Goal: Find specific page/section: Find specific page/section

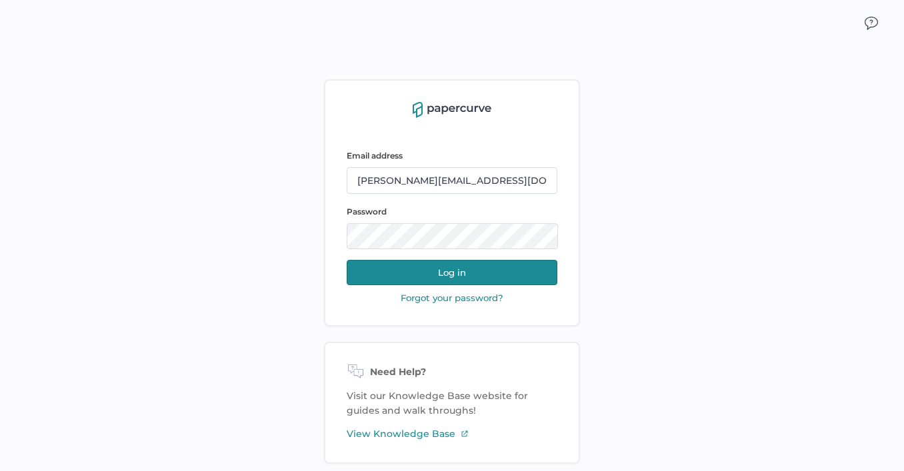
click at [473, 271] on button "Log in" at bounding box center [452, 272] width 211 height 25
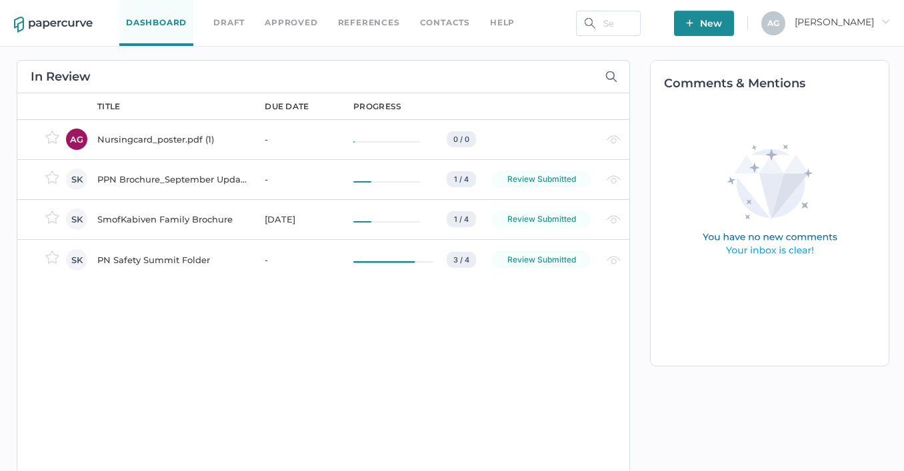
click at [283, 26] on link "Approved" at bounding box center [291, 22] width 53 height 15
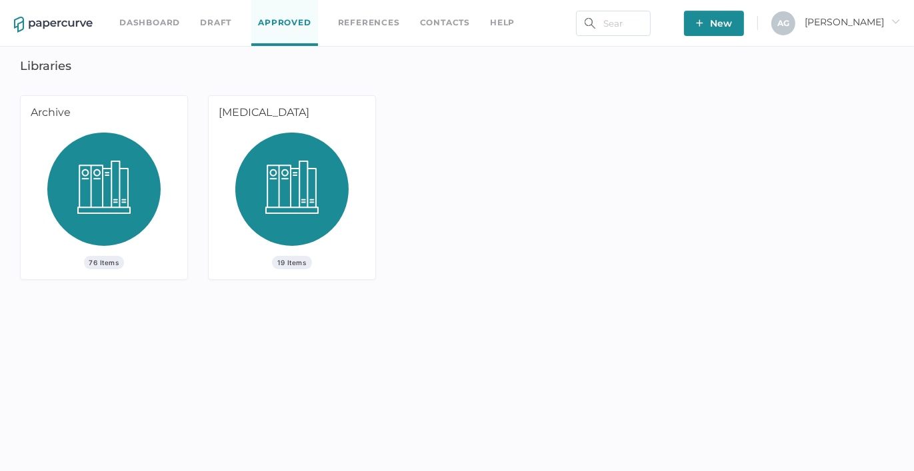
click at [336, 183] on img at bounding box center [291, 194] width 113 height 123
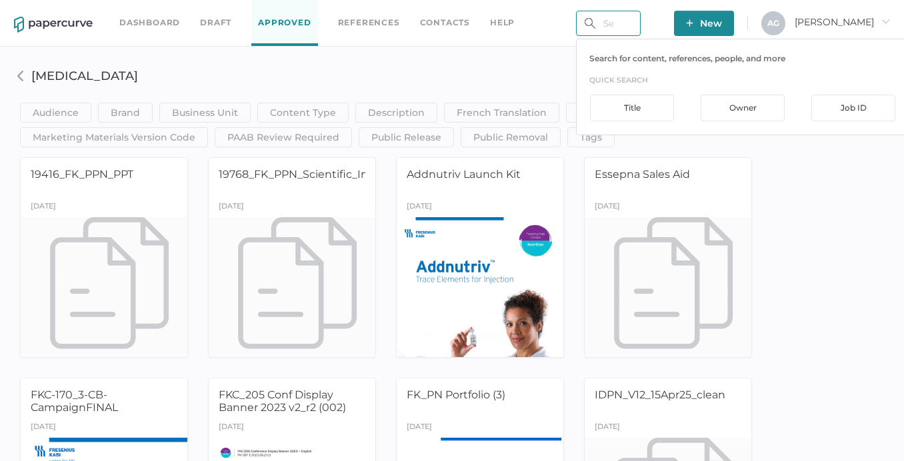
click at [624, 22] on input "text" at bounding box center [608, 23] width 65 height 25
type input "omega 3"
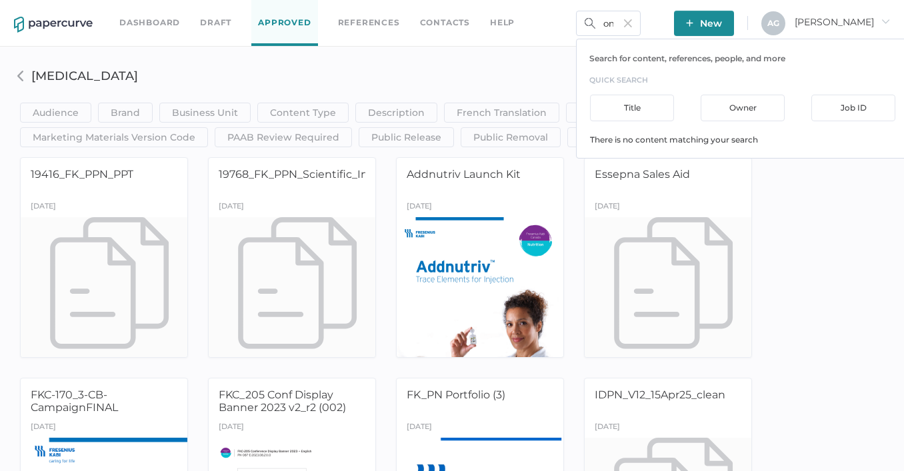
click at [545, 81] on h3 "Parenteral Nutrition" at bounding box center [328, 76] width 594 height 15
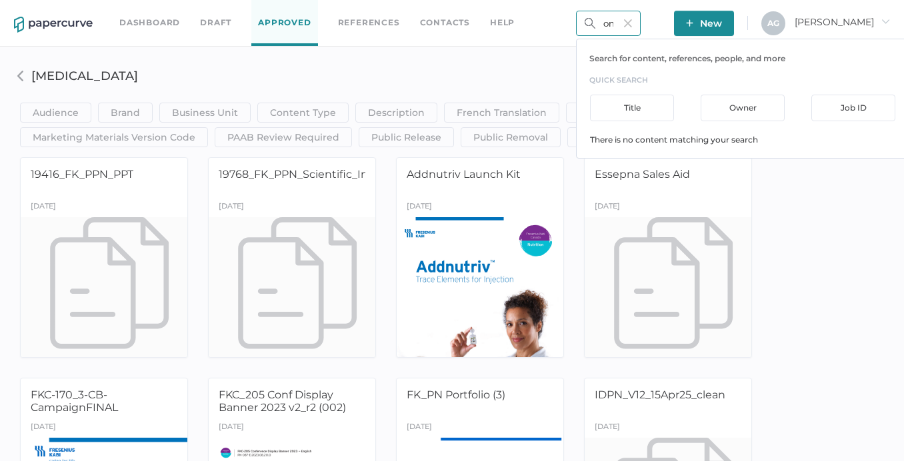
click at [641, 23] on input "omega 3" at bounding box center [608, 23] width 65 height 25
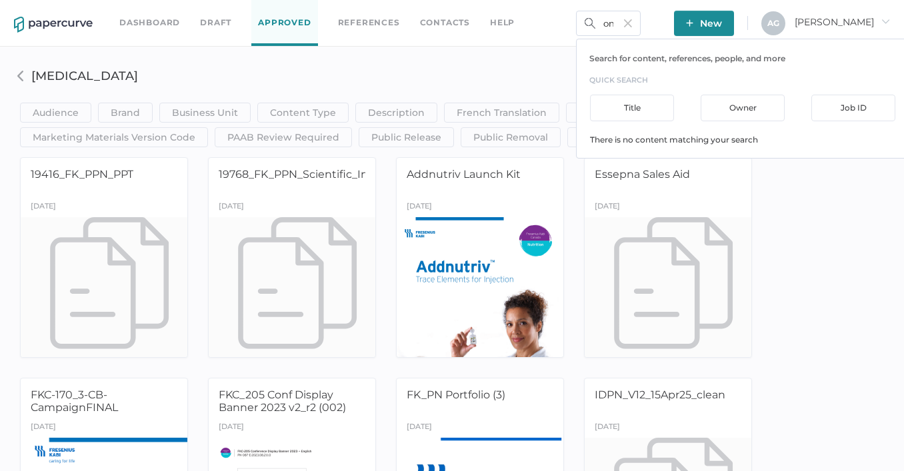
click at [407, 89] on div "Audience HCP Direct to Consumer Patient Internal clear Save Brand Brand Contain…" at bounding box center [452, 102] width 884 height 91
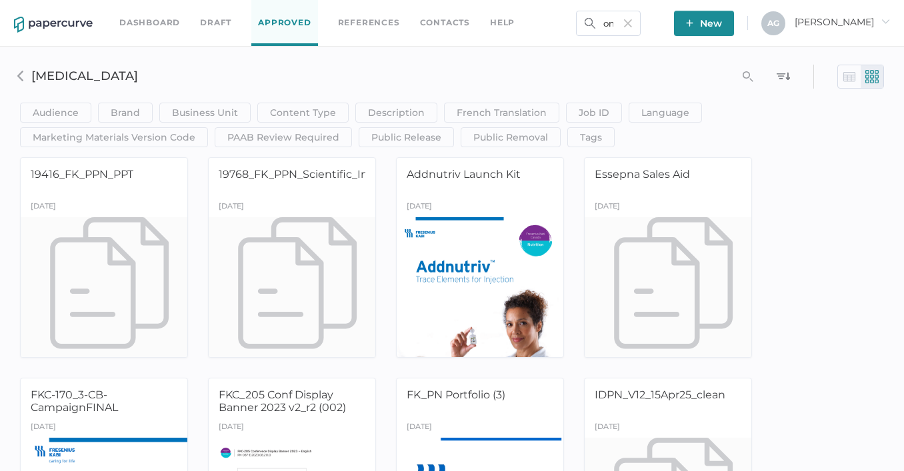
click at [198, 24] on div "Dashboard Draft Approved References Contacts help" at bounding box center [326, 23] width 415 height 46
click at [205, 24] on link "Draft" at bounding box center [215, 22] width 31 height 15
